Goal: Task Accomplishment & Management: Complete application form

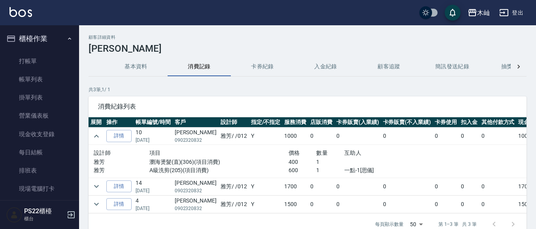
click at [187, 141] on p "0902320832" at bounding box center [196, 140] width 42 height 7
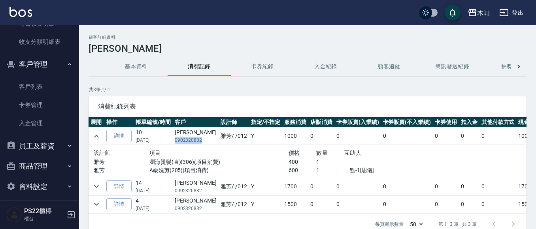
click at [187, 141] on p "0902320832" at bounding box center [196, 140] width 42 height 7
copy p "0902320832"
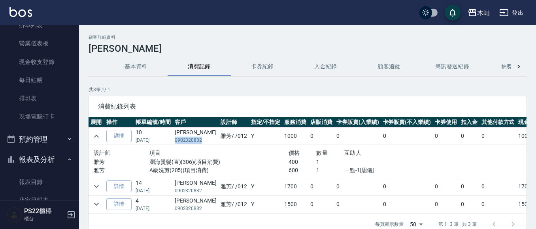
scroll to position [0, 0]
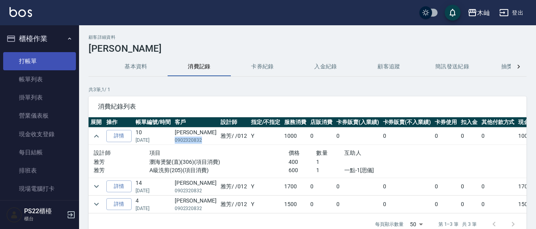
click at [43, 59] on link "打帳單" at bounding box center [39, 61] width 73 height 18
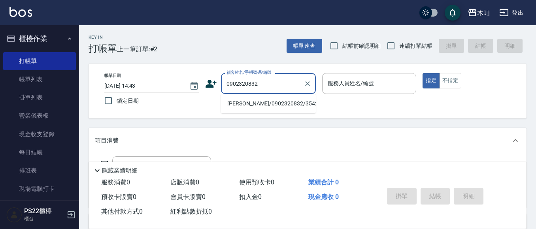
click at [261, 104] on li "[PERSON_NAME]/0902320832/3542" at bounding box center [268, 103] width 95 height 13
type input "[PERSON_NAME]/0902320832/3542"
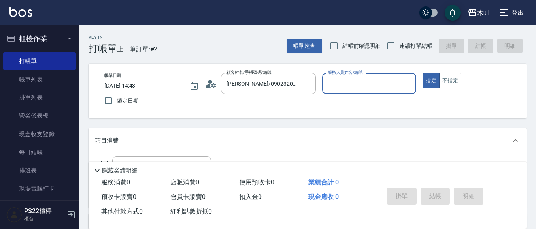
type input "雅芳-012"
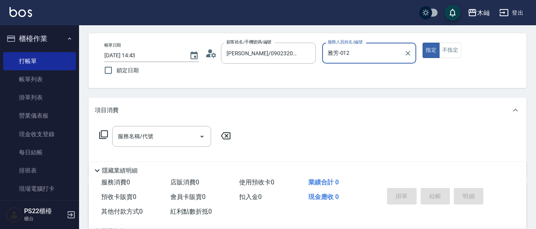
scroll to position [40, 0]
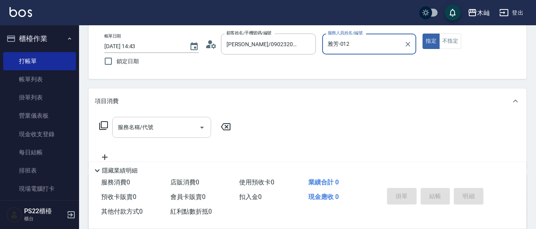
click at [177, 128] on input "服務名稱/代號" at bounding box center [156, 128] width 80 height 14
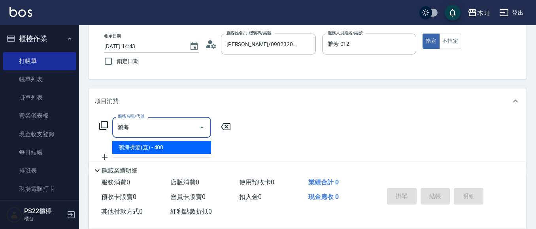
click at [152, 146] on span "瀏海燙髮(直) - 400" at bounding box center [161, 147] width 99 height 13
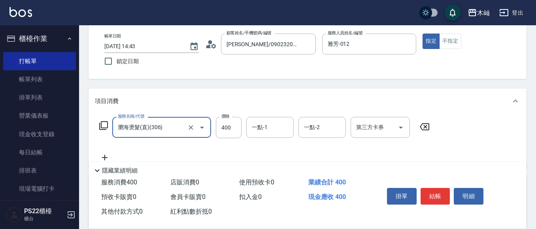
scroll to position [79, 0]
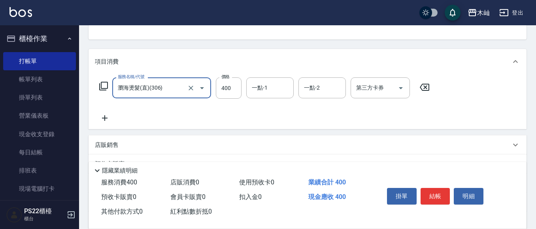
type input "瀏海燙髮(直)(306)"
click at [106, 118] on icon at bounding box center [105, 119] width 6 height 6
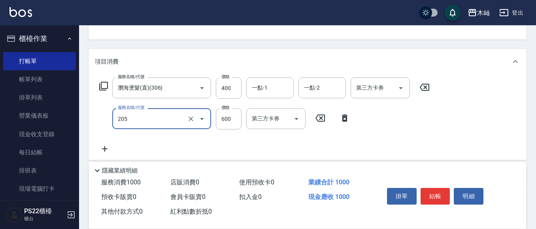
type input "A級洗剪(205)"
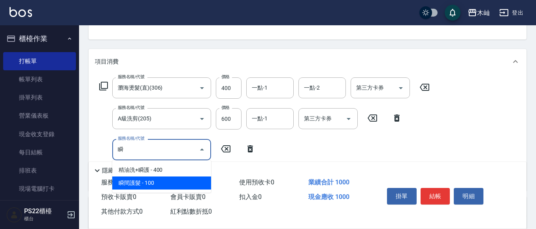
click at [155, 185] on span "瞬間護髮 - 100" at bounding box center [161, 183] width 99 height 13
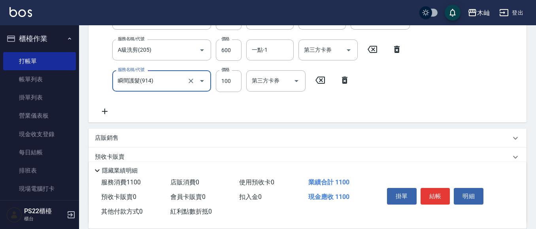
scroll to position [158, 0]
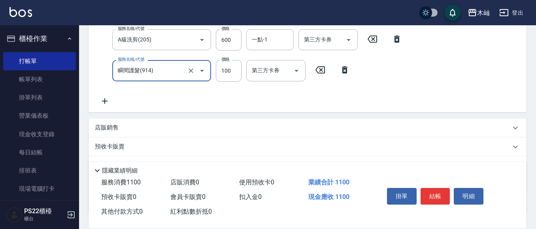
type input "瞬間護髮(914)"
drag, startPoint x: 109, startPoint y: 124, endPoint x: 104, endPoint y: 122, distance: 5.7
click at [108, 124] on p "店販銷售" at bounding box center [107, 128] width 24 height 8
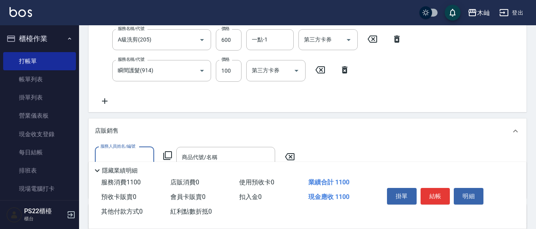
scroll to position [0, 0]
type input "雅芳-012"
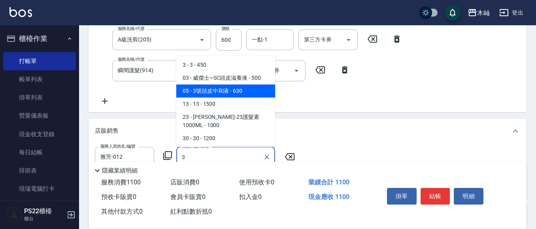
click at [248, 94] on span "05 - 3號頭皮中和液 - 630" at bounding box center [225, 91] width 99 height 13
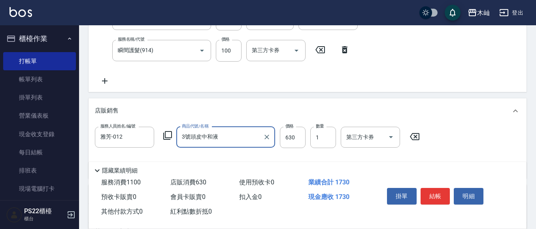
scroll to position [198, 0]
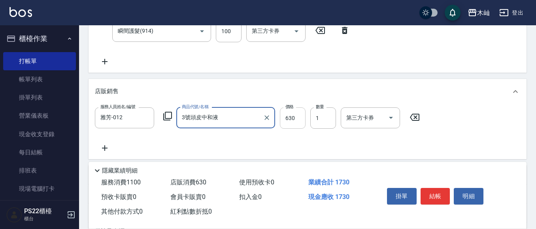
type input "3號頭皮中和液"
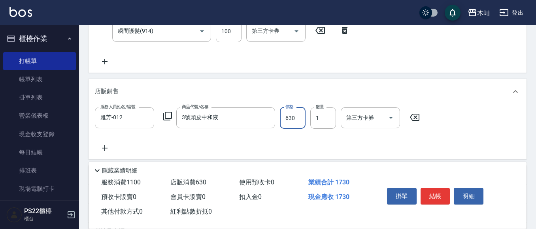
click at [299, 118] on input "630" at bounding box center [293, 118] width 26 height 21
type input "567"
click at [441, 196] on button "結帳" at bounding box center [436, 196] width 30 height 17
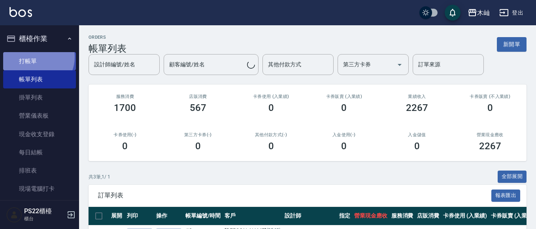
click at [36, 57] on link "打帳單" at bounding box center [39, 61] width 73 height 18
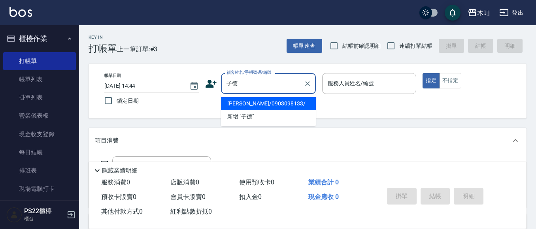
click at [283, 102] on li "[PERSON_NAME]/0903098133/" at bounding box center [268, 103] width 95 height 13
type input "[PERSON_NAME]/0903098133/"
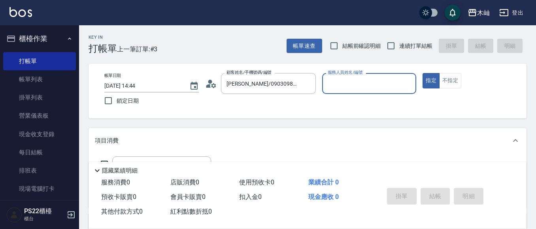
type input "雅芳-012"
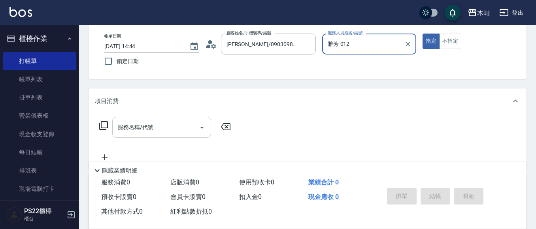
click at [156, 128] on input "服務名稱/代號" at bounding box center [156, 128] width 80 height 14
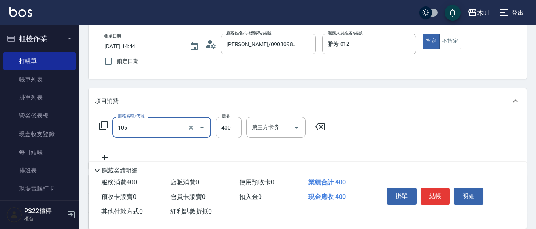
type input "A級單剪(105)"
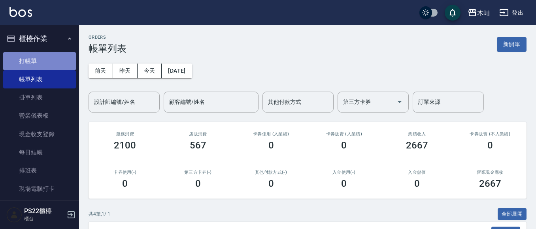
click at [49, 55] on link "打帳單" at bounding box center [39, 61] width 73 height 18
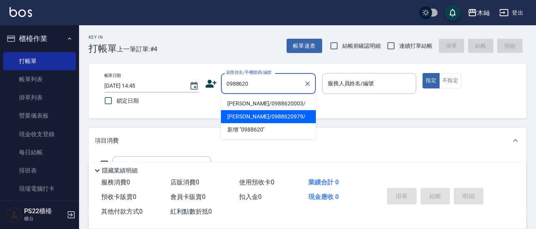
click at [240, 113] on li "[PERSON_NAME]/0988620979/" at bounding box center [268, 116] width 95 height 13
type input "[PERSON_NAME]/0988620979/"
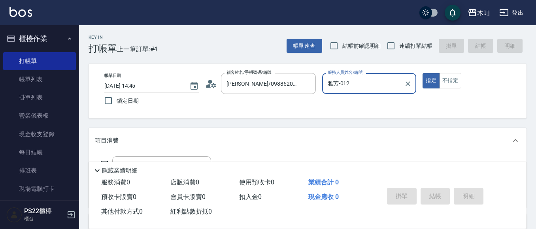
click at [336, 83] on input "雅芳-012" at bounding box center [364, 84] width 76 height 14
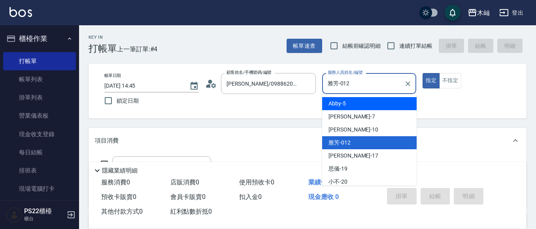
click at [349, 103] on div "Abby -5" at bounding box center [369, 103] width 95 height 13
type input "Abby-5"
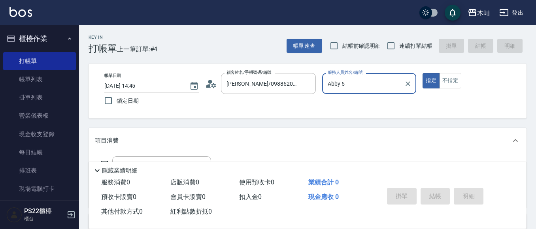
click at [423, 73] on button "指定" at bounding box center [431, 80] width 17 height 15
type button "true"
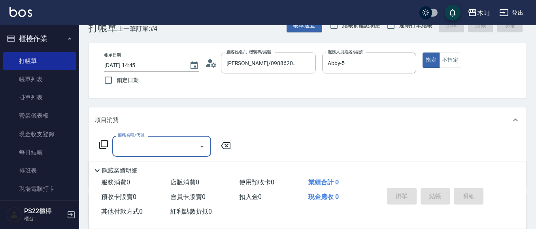
scroll to position [40, 0]
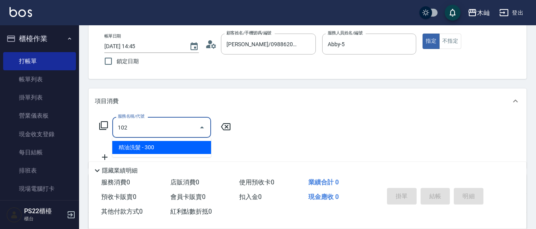
type input "精油洗髮(102)"
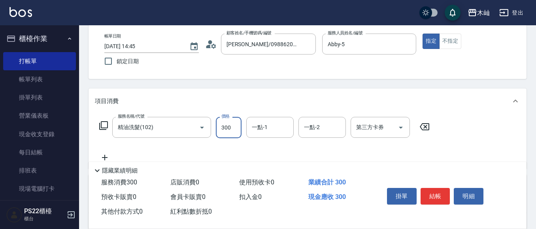
click at [222, 129] on input "300" at bounding box center [229, 127] width 26 height 21
type input "400"
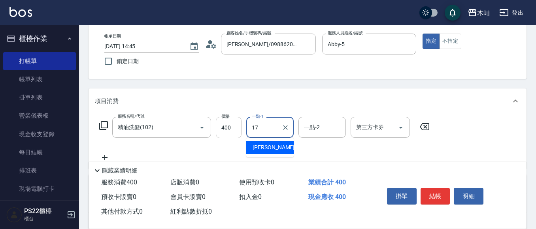
type input "[PERSON_NAME]-17"
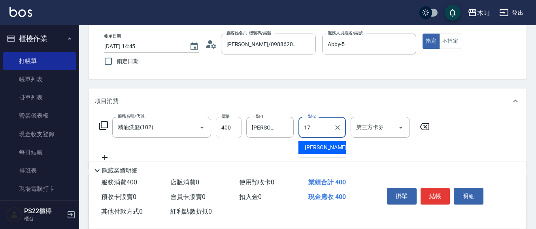
type input "[PERSON_NAME]-17"
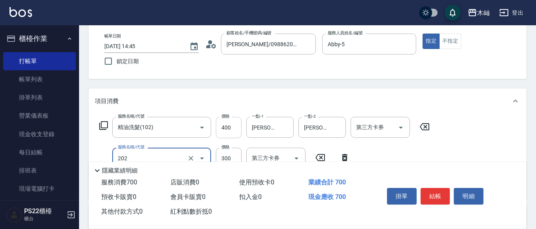
type input "單剪(202)"
type input "400"
